Goal: Contribute content: Add original content to the website for others to see

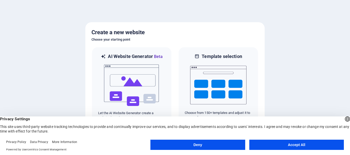
click at [190, 144] on button "Deny" at bounding box center [197, 145] width 94 height 10
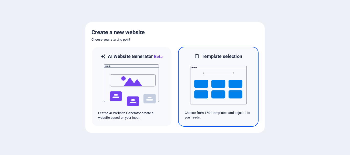
click at [222, 83] on img at bounding box center [218, 85] width 56 height 51
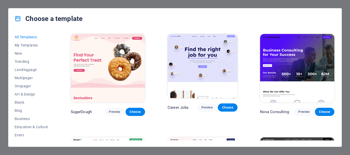
drag, startPoint x: 53, startPoint y: 72, endPoint x: 53, endPoint y: 79, distance: 7.4
click at [53, 79] on div "All Templates My Templates New Trending Landingpage Multipager Onepager Art & D…" at bounding box center [35, 87] width 40 height 108
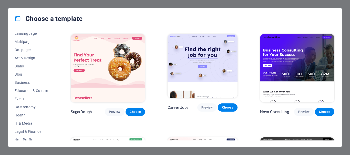
scroll to position [37, 0]
click at [22, 64] on span "Blank" at bounding box center [32, 65] width 34 height 4
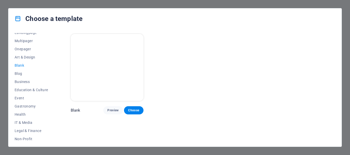
click at [79, 108] on p "Blank" at bounding box center [76, 110] width 10 height 5
click at [115, 109] on span "Preview" at bounding box center [112, 111] width 11 height 4
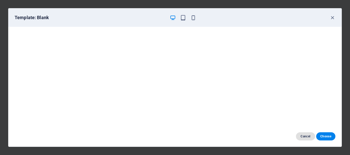
click at [306, 135] on span "Cancel" at bounding box center [305, 137] width 11 height 4
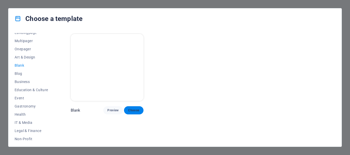
click at [134, 109] on span "Choose" at bounding box center [133, 111] width 11 height 4
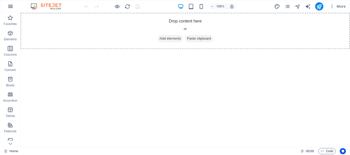
click at [12, 5] on icon "button" at bounding box center [10, 6] width 6 height 6
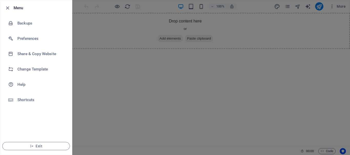
click at [94, 83] on div at bounding box center [175, 77] width 350 height 155
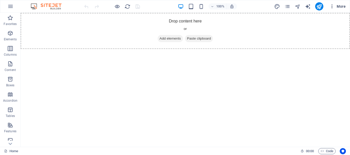
click at [332, 8] on icon "button" at bounding box center [331, 6] width 5 height 5
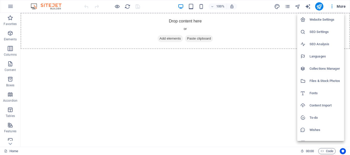
click at [248, 70] on div at bounding box center [175, 77] width 350 height 155
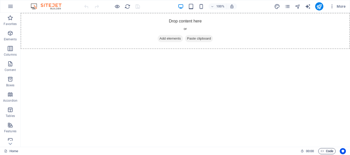
click at [324, 152] on span "Code" at bounding box center [326, 151] width 13 height 6
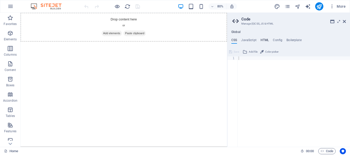
click at [265, 40] on h4 "HTML" at bounding box center [264, 41] width 8 height 6
click at [248, 51] on span "Add file" at bounding box center [252, 52] width 9 height 6
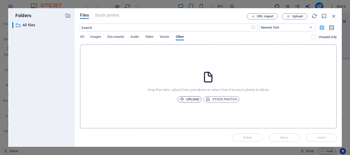
click at [188, 101] on span "Upload" at bounding box center [189, 100] width 19 height 6
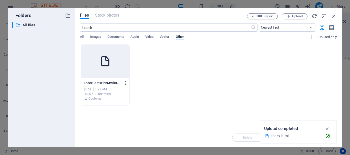
click at [124, 83] on icon "button" at bounding box center [125, 83] width 5 height 5
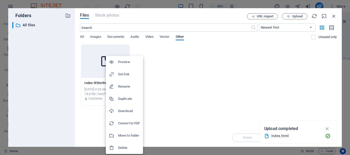
click at [246, 84] on div at bounding box center [175, 77] width 350 height 155
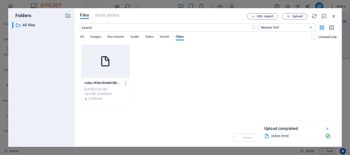
click at [104, 64] on icon at bounding box center [105, 61] width 12 height 12
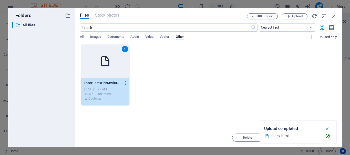
click at [154, 68] on div "1 Index-9l5txHhnMVIlBIwqNZMEcw.html Index-9l5txHhnMVIlBIwqNZMEcw.html [DATE] 4:…" at bounding box center [208, 75] width 257 height 61
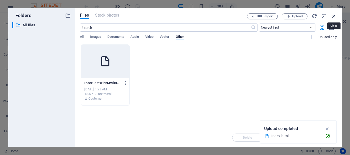
click at [333, 17] on icon "button" at bounding box center [334, 16] width 6 height 6
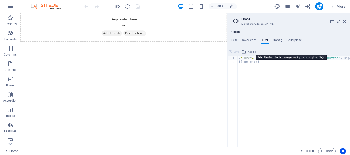
click at [247, 52] on button "Add file" at bounding box center [249, 52] width 16 height 6
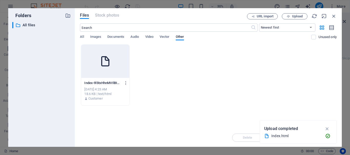
click at [117, 60] on div at bounding box center [105, 61] width 48 height 33
type textarea "[URL][DOMAIN_NAME]<a href="#main-content" class="wv-link-content button">Skip t…"
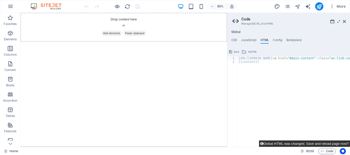
click at [334, 143] on button "Global HTML was changed. Save and reload page now?" at bounding box center [304, 144] width 91 height 6
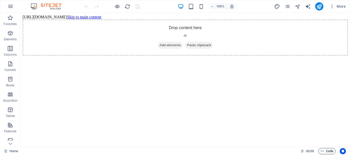
click at [325, 152] on span "Code" at bounding box center [326, 151] width 13 height 6
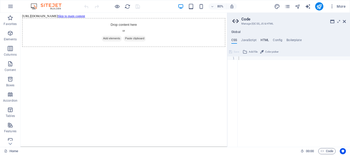
click at [265, 40] on h4 "HTML" at bounding box center [264, 41] width 8 height 6
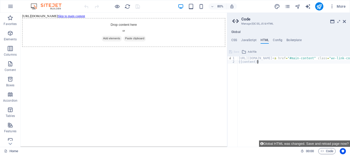
type textarea "[URL][DOMAIN_NAME]<a href="#main-content" class="wv-link-content button">Skip t…"
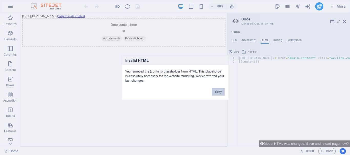
click at [220, 92] on button "Okay" at bounding box center [218, 92] width 13 height 8
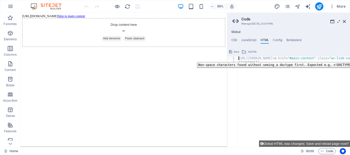
click at [236, 58] on div "1" at bounding box center [232, 59] width 10 height 4
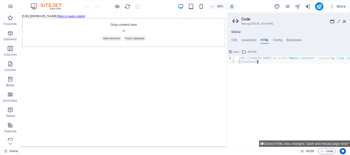
type textarea "[URL][DOMAIN_NAME]<a href="#main-content" class="wv-link-content button">Skip t…"
paste textarea
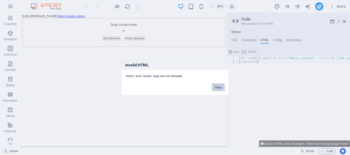
click at [218, 89] on button "Okay" at bounding box center [218, 87] width 13 height 8
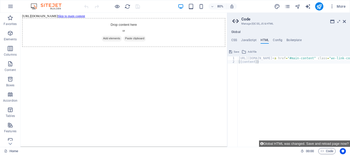
click at [189, 58] on html "[URL][DOMAIN_NAME] Skip to main content Drop content here or Add elements Paste…" at bounding box center [149, 35] width 258 height 45
